Goal: Information Seeking & Learning: Learn about a topic

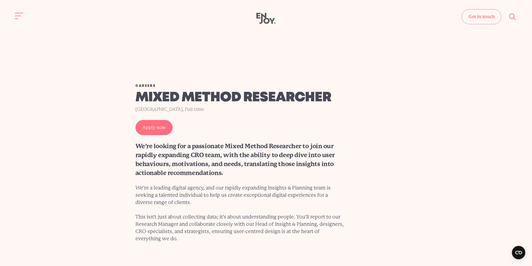
click at [238, 110] on div "[GEOGRAPHIC_DATA], Full-time" at bounding box center [239, 109] width 209 height 8
click at [242, 103] on h1 "Mixed Method Researcher" at bounding box center [239, 98] width 209 height 16
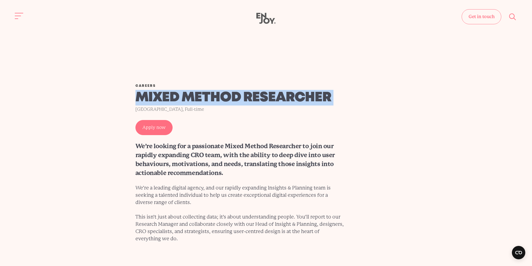
click at [242, 103] on h1 "Mixed Method Researcher" at bounding box center [239, 98] width 209 height 16
copy div "Mixed Method Researcher"
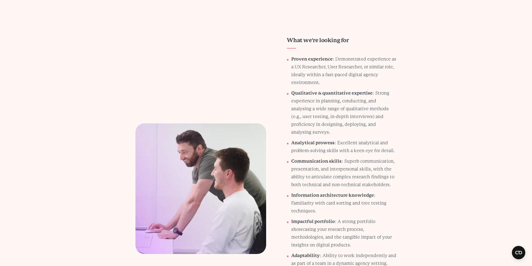
scroll to position [558, 0]
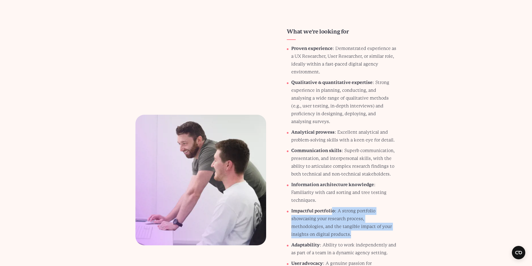
drag, startPoint x: 325, startPoint y: 219, endPoint x: 333, endPoint y: 198, distance: 22.8
click at [333, 207] on p "Impactful portfolio : A strong portfolio showcasing your research process, meth…" at bounding box center [343, 222] width 105 height 31
click at [332, 207] on p "Impactful portfolio : A strong portfolio showcasing your research process, meth…" at bounding box center [343, 222] width 105 height 31
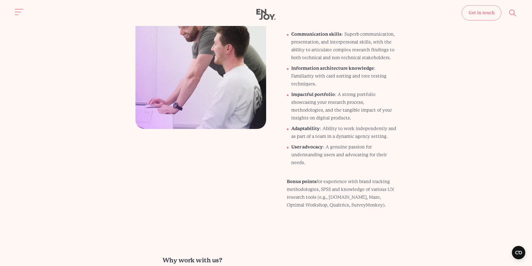
scroll to position [670, 0]
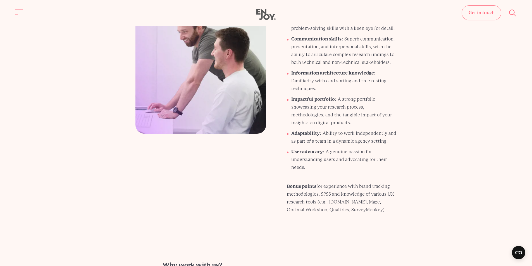
click at [339, 188] on p "Bonus points for experience with brand tracking methodologies, SPSS and knowled…" at bounding box center [342, 197] width 110 height 31
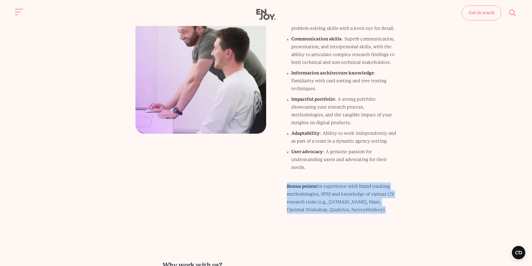
click at [339, 188] on p "Bonus points for experience with brand tracking methodologies, SPSS and knowled…" at bounding box center [342, 197] width 110 height 31
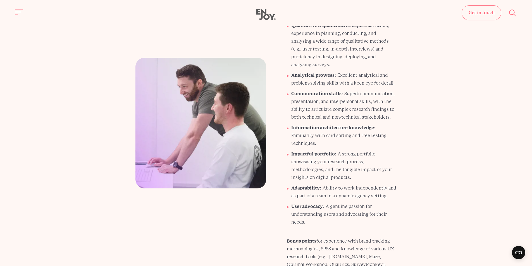
scroll to position [614, 0]
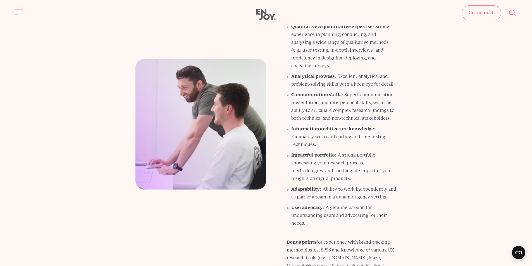
click at [343, 204] on p "User advocacy : A genuine passion for understanding users and advocating for th…" at bounding box center [343, 215] width 105 height 23
click at [304, 126] on p "Information architecture knowledge : Familiarity with card sorting and tree tes…" at bounding box center [343, 136] width 105 height 23
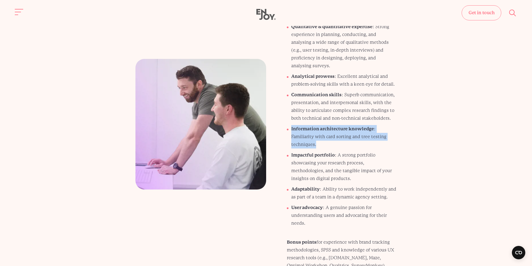
click at [304, 126] on p "Information architecture knowledge : Familiarity with card sorting and tree tes…" at bounding box center [343, 136] width 105 height 23
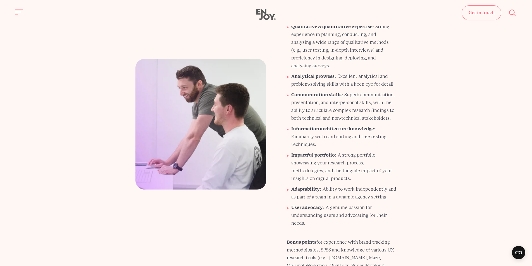
click at [351, 73] on p "Analytical prowess : Excellent analytical and problem-solving skills with a kee…" at bounding box center [343, 81] width 105 height 16
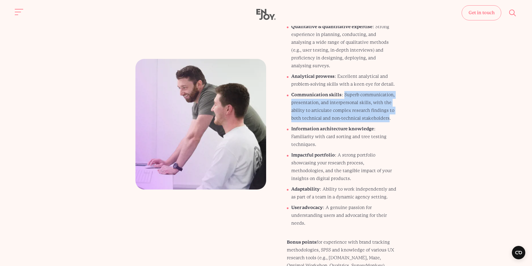
drag, startPoint x: 344, startPoint y: 80, endPoint x: 388, endPoint y: 106, distance: 51.6
click at [388, 106] on p "Communication skills : Superb communication, presentation, and interpersonal sk…" at bounding box center [343, 106] width 105 height 31
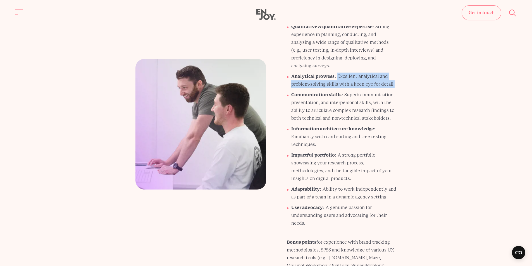
drag, startPoint x: 336, startPoint y: 60, endPoint x: 396, endPoint y: 71, distance: 60.5
click at [396, 73] on p "Analytical prowess : Excellent analytical and problem-solving skills with a kee…" at bounding box center [343, 81] width 105 height 16
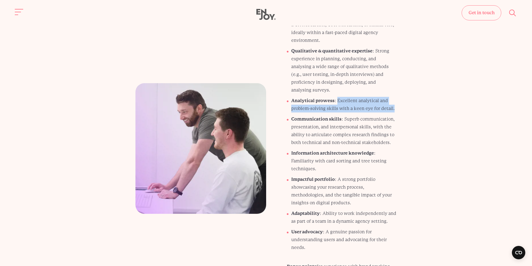
scroll to position [586, 0]
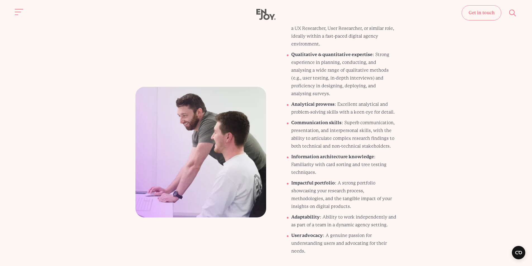
click at [348, 51] on p "Qualitative & quantitative expertise : Strong experience in planning, conductin…" at bounding box center [343, 74] width 105 height 47
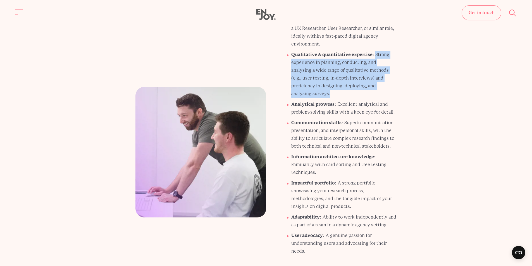
drag, startPoint x: 374, startPoint y: 44, endPoint x: 388, endPoint y: 76, distance: 35.0
click at [388, 76] on p "Qualitative & quantitative expertise : Strong experience in planning, conductin…" at bounding box center [343, 74] width 105 height 47
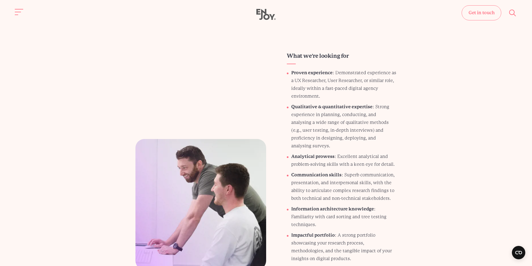
scroll to position [530, 0]
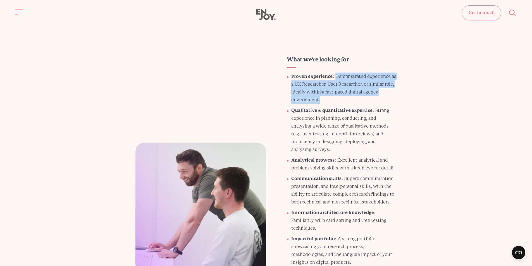
drag, startPoint x: 336, startPoint y: 68, endPoint x: 349, endPoint y: 92, distance: 26.3
click at [349, 92] on p "Proven experience : Demonstrated experience as a UX Researcher, User Researcher…" at bounding box center [343, 88] width 105 height 31
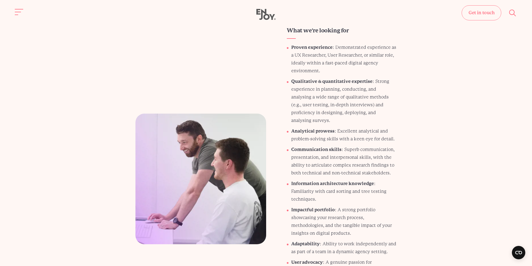
scroll to position [558, 0]
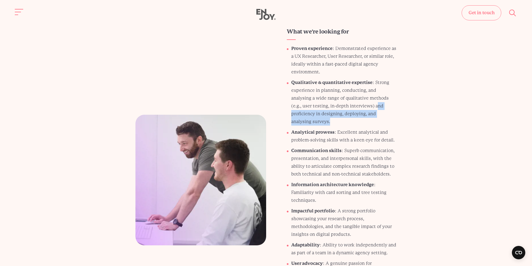
drag, startPoint x: 353, startPoint y: 96, endPoint x: 383, endPoint y: 103, distance: 30.4
click at [383, 103] on p "Qualitative & quantitative expertise : Strong experience in planning, conductin…" at bounding box center [343, 102] width 105 height 47
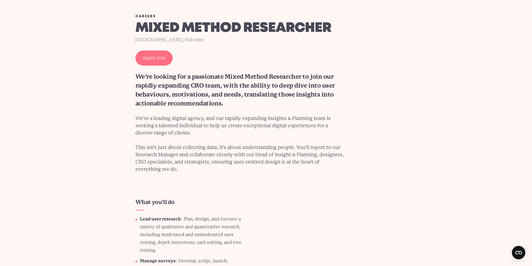
scroll to position [112, 0]
